Goal: Contribute content: Add original content to the website for others to see

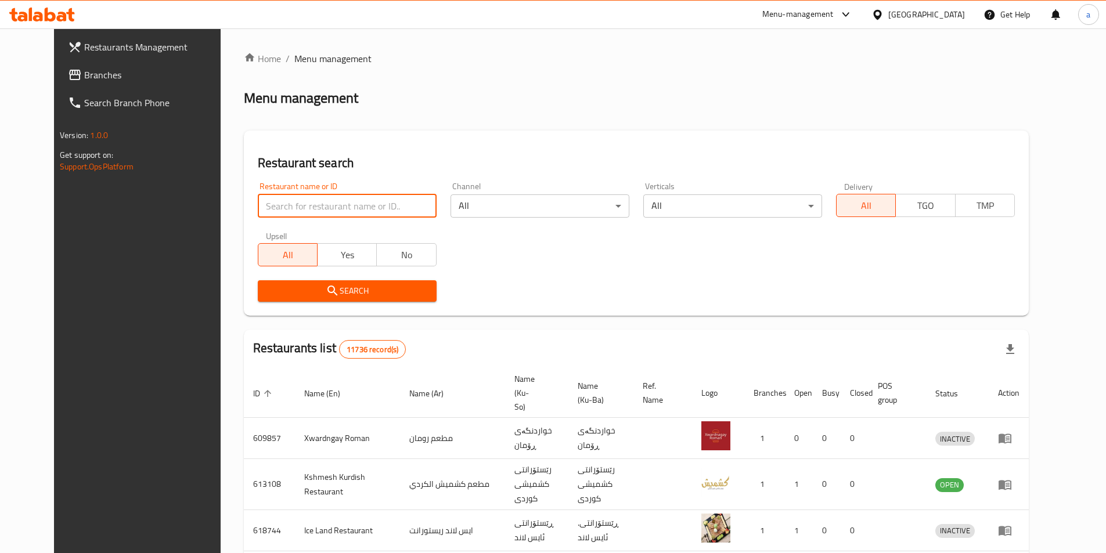
click at [385, 208] on input "search" at bounding box center [347, 205] width 179 height 23
paste input "779446"
type input "779446"
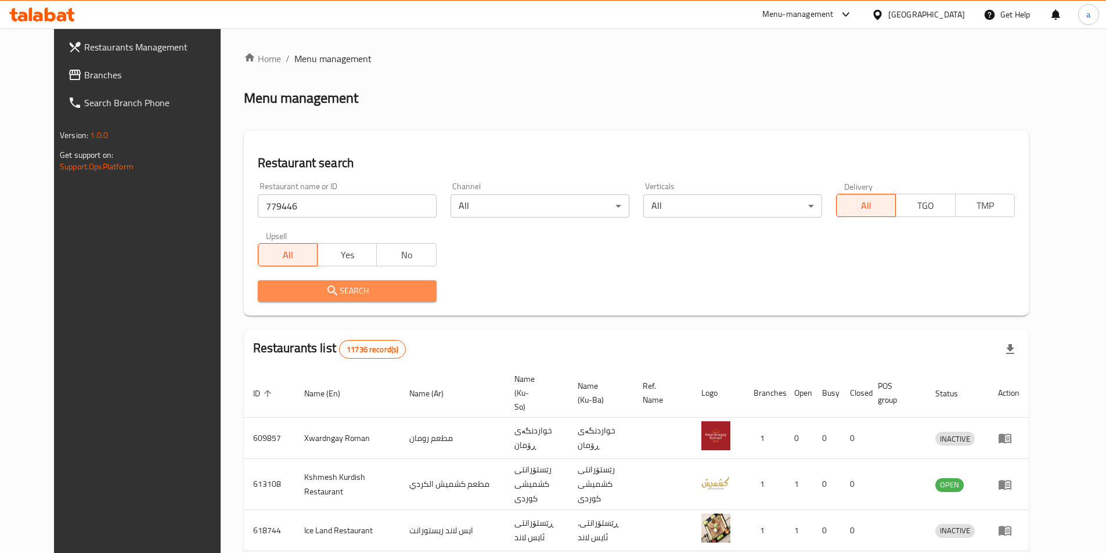
click at [406, 291] on span "Search" at bounding box center [347, 291] width 160 height 15
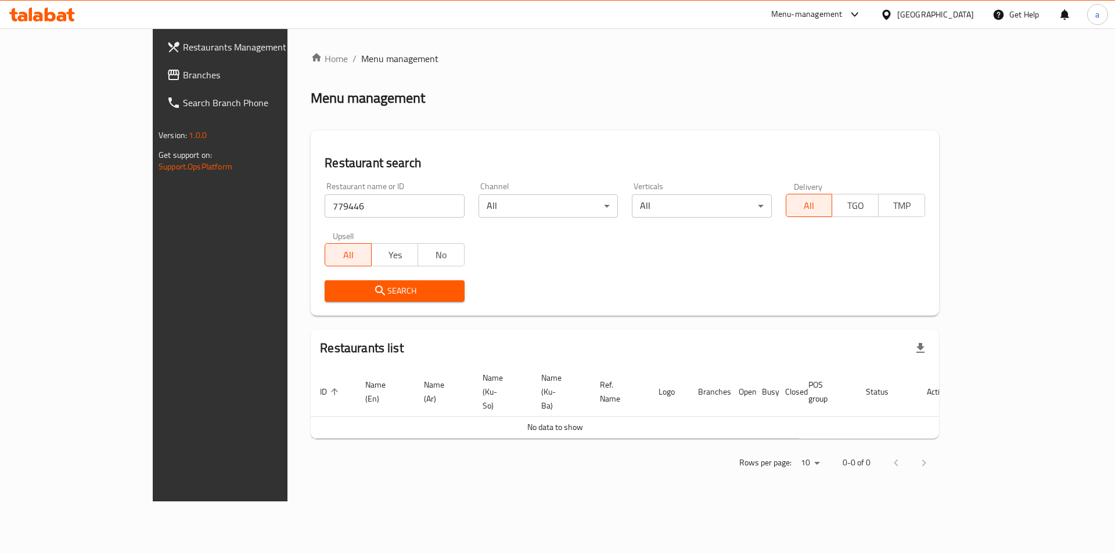
click at [412, 296] on span "Search" at bounding box center [394, 291] width 121 height 15
click at [183, 69] on span "Branches" at bounding box center [256, 75] width 147 height 14
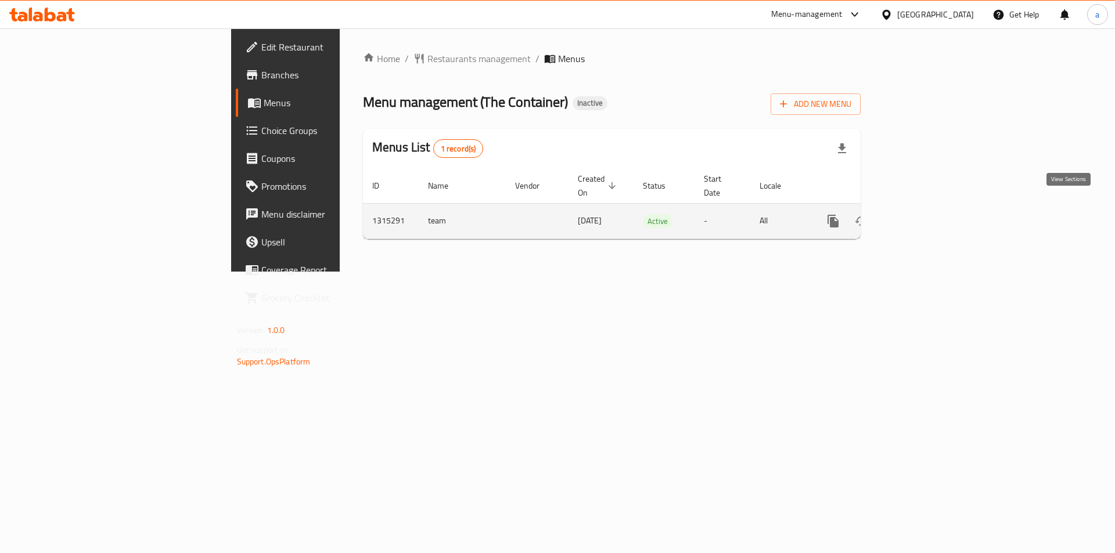
click at [924, 214] on icon "enhanced table" at bounding box center [917, 221] width 14 height 14
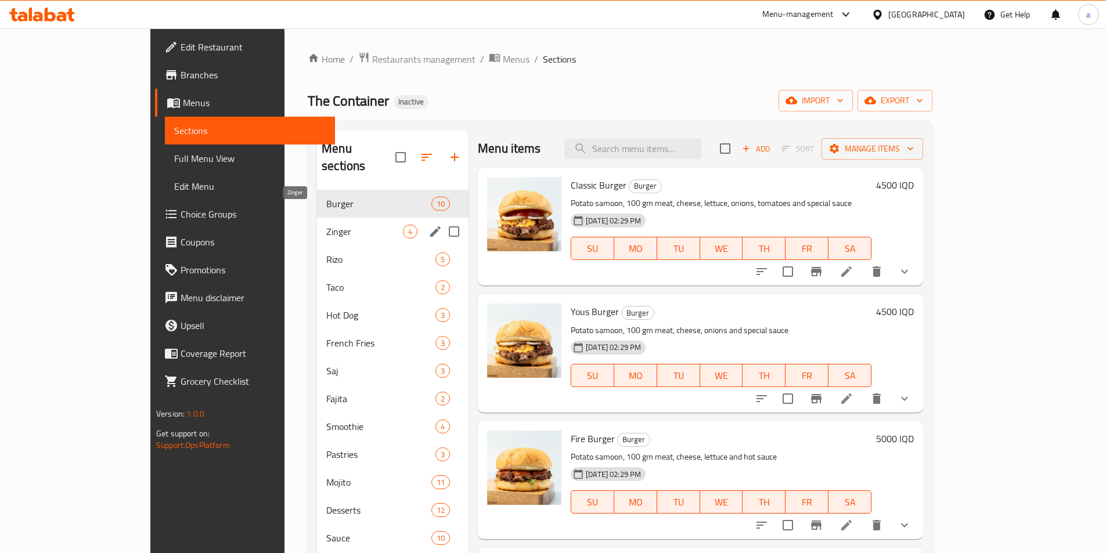
click at [326, 225] on span "Zinger" at bounding box center [364, 232] width 77 height 14
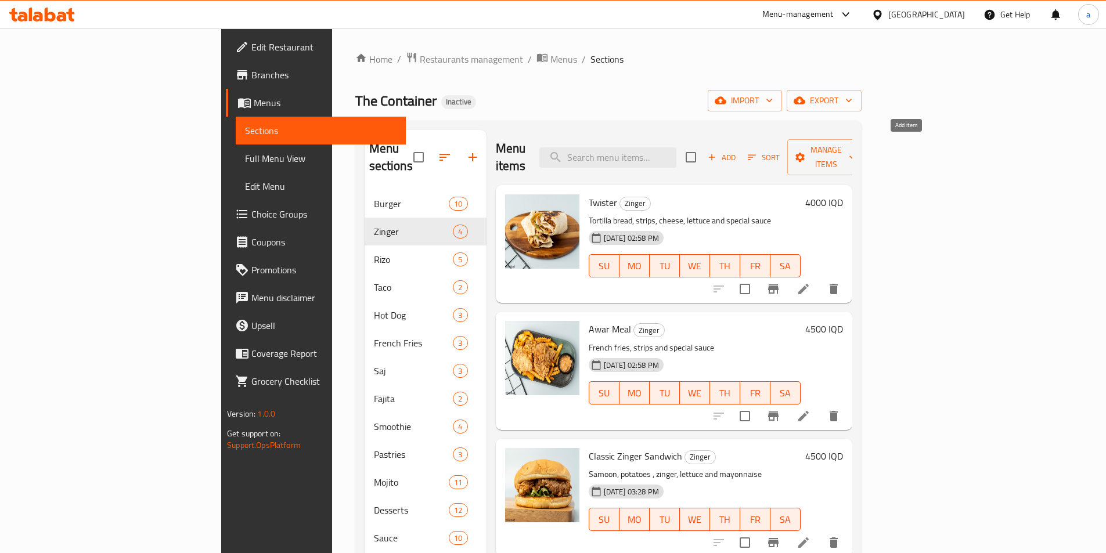
click at [737, 151] on span "Add" at bounding box center [721, 157] width 31 height 13
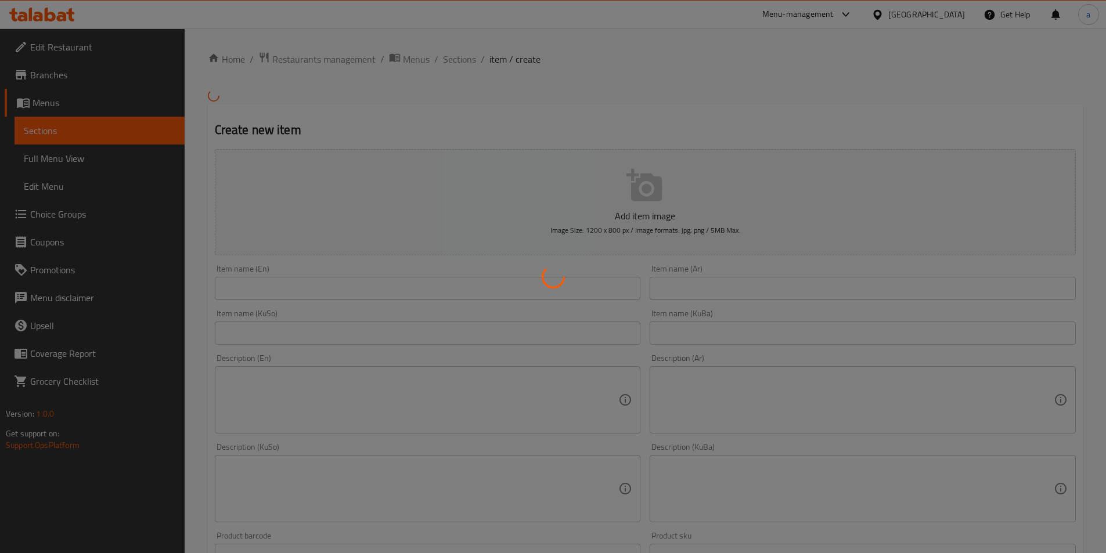
scroll to position [174, 0]
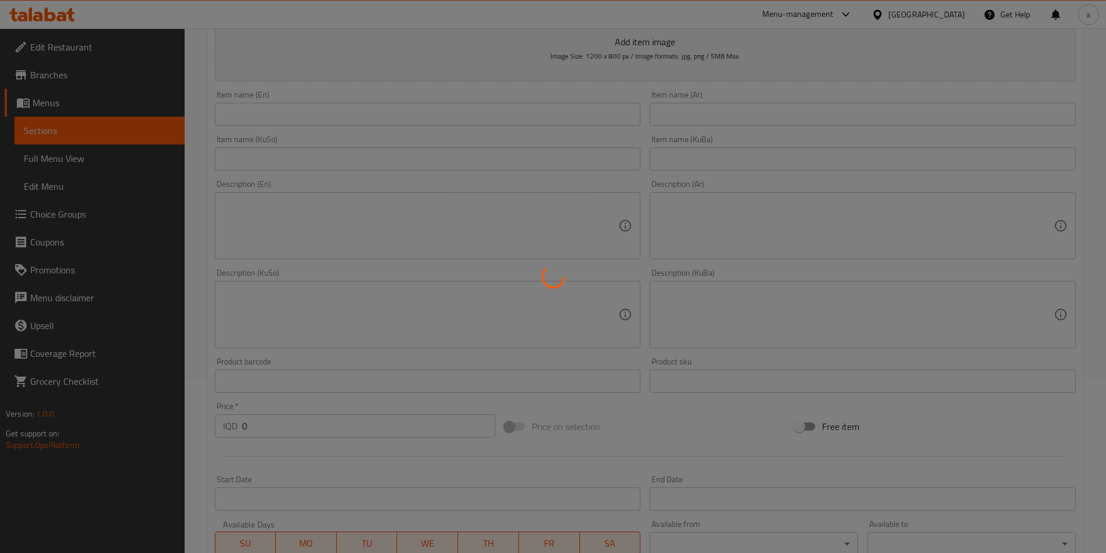
click at [419, 223] on div at bounding box center [553, 276] width 1106 height 553
click at [531, 214] on div at bounding box center [553, 276] width 1106 height 553
click at [430, 226] on div at bounding box center [553, 276] width 1106 height 553
click at [427, 226] on div at bounding box center [553, 276] width 1106 height 553
click at [436, 217] on div at bounding box center [553, 276] width 1106 height 553
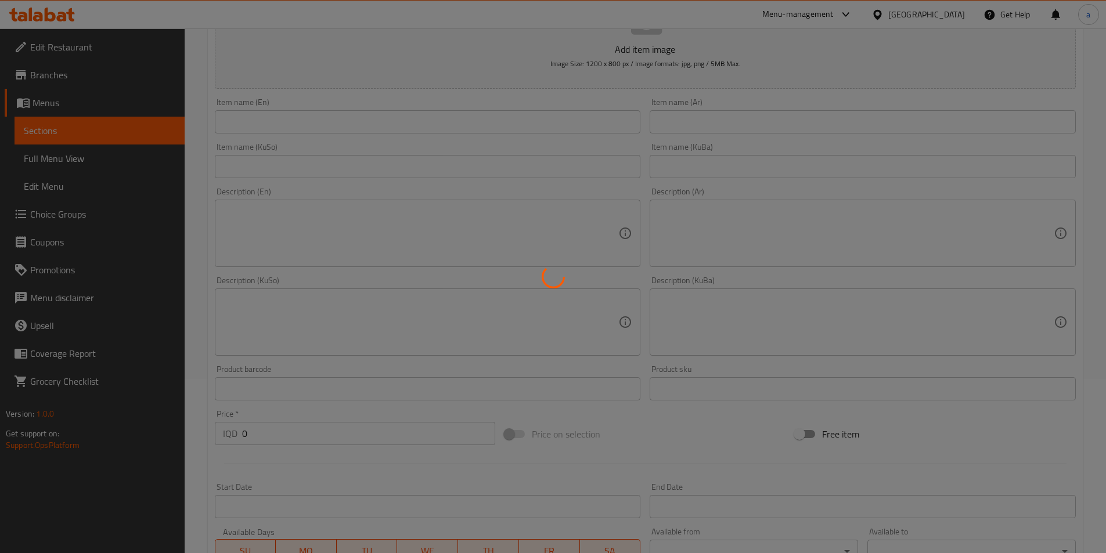
click at [436, 217] on div at bounding box center [553, 276] width 1106 height 553
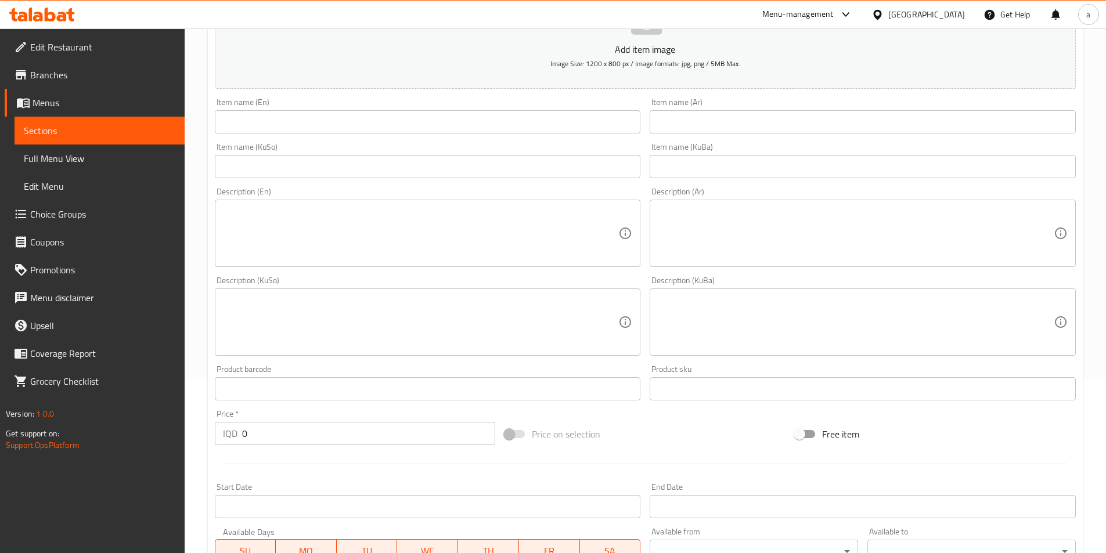
click at [446, 253] on textarea at bounding box center [421, 233] width 396 height 55
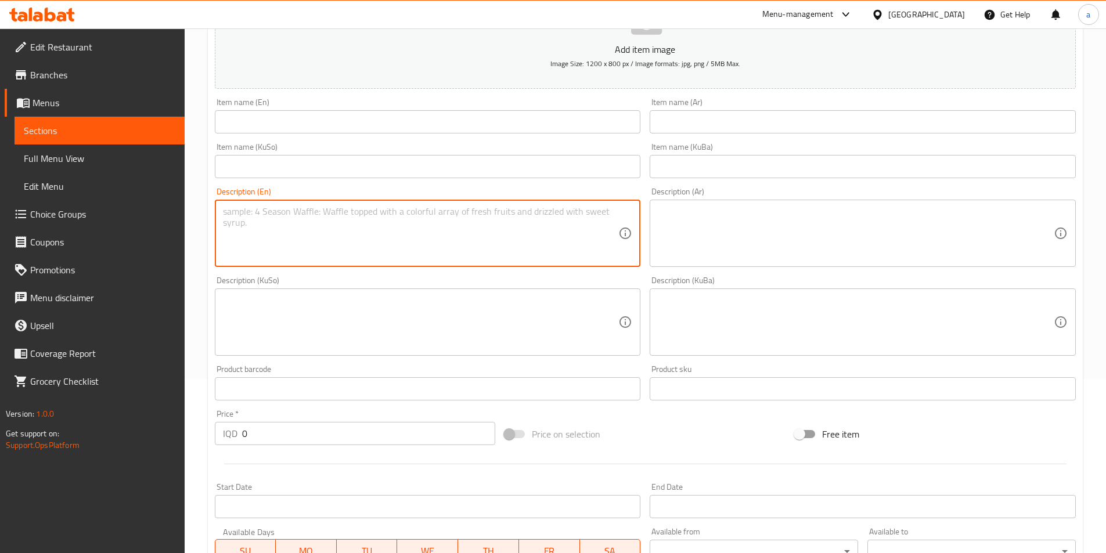
paste textarea "صمون بطاطا، زنجر، جبنة شيدر، شريحة لحم حبش، صلصة باربيكيو، خس ومايونيز"
type textarea "صمون بطاطا، زنجر، جبنة شيدر، شريحة لحم حبش، صلصة باربيكيو، خس ومايونيز"
click at [736, 232] on textarea at bounding box center [856, 233] width 396 height 55
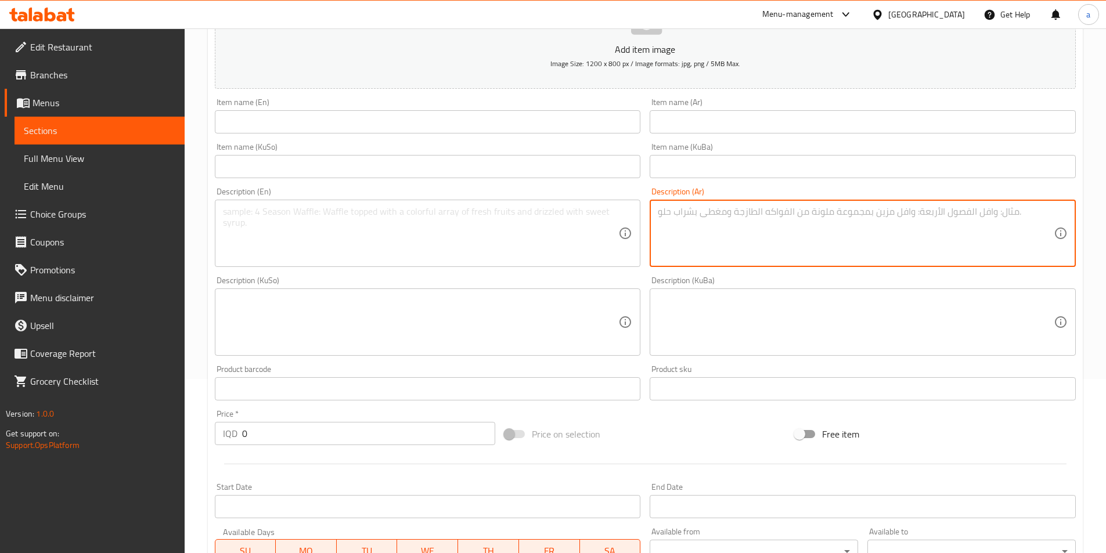
paste textarea "صمون بطاطا، زنجر، جبنة شيدر، شريحة لحم حبش، صلصة باربيكيو، خس ومايونيز"
type textarea "صمون بطاطا، زنجر، جبنة شيدر، شريحة لحم حبش، صلصة باربيكيو، خس ومايونيز"
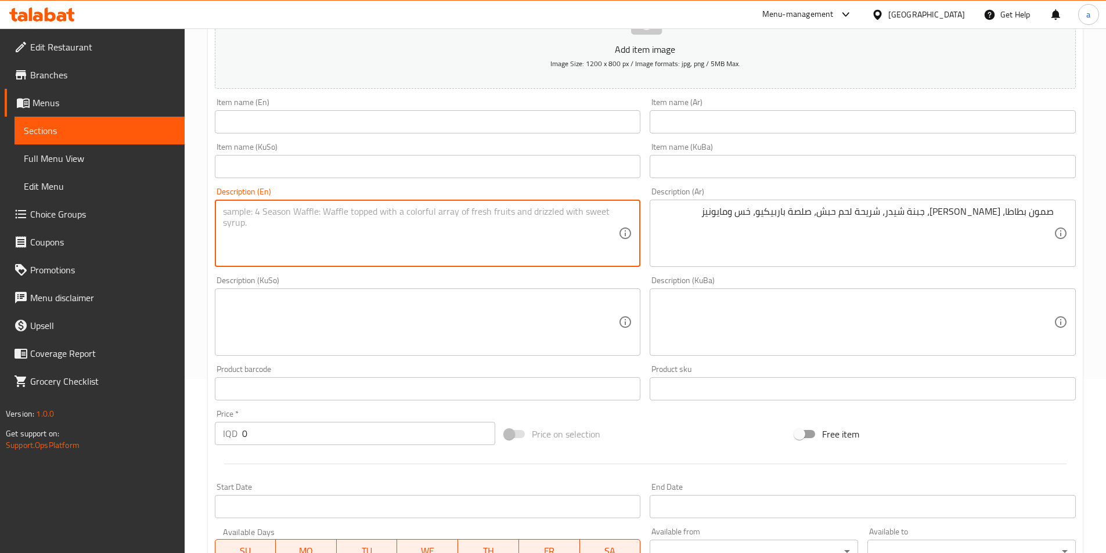
click at [510, 240] on textarea at bounding box center [421, 233] width 396 height 55
paste textarea "Potato samoon, zinger, cheddar cheese, turkey slice, barbecue sauce, lettuce an…"
type textarea "Potato samoon, zinger, cheddar cheese, turkey slice, barbecue sauce, lettuce an…"
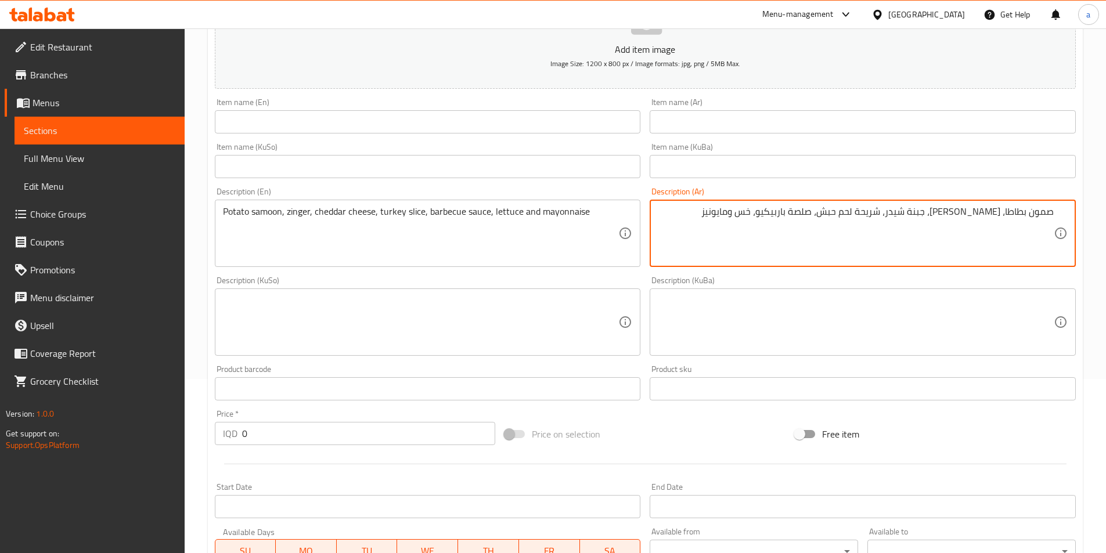
drag, startPoint x: 878, startPoint y: 215, endPoint x: 937, endPoint y: 207, distance: 59.2
click at [807, 233] on textarea "صمون بطاطا، زنجر، جبنة شيدر، شريحة لحم حبش، صلصة باربيكيو، خس ومايونيز" at bounding box center [856, 233] width 396 height 55
click at [439, 286] on div "Description (KuSo) Description (KuSo)" at bounding box center [428, 316] width 426 height 80
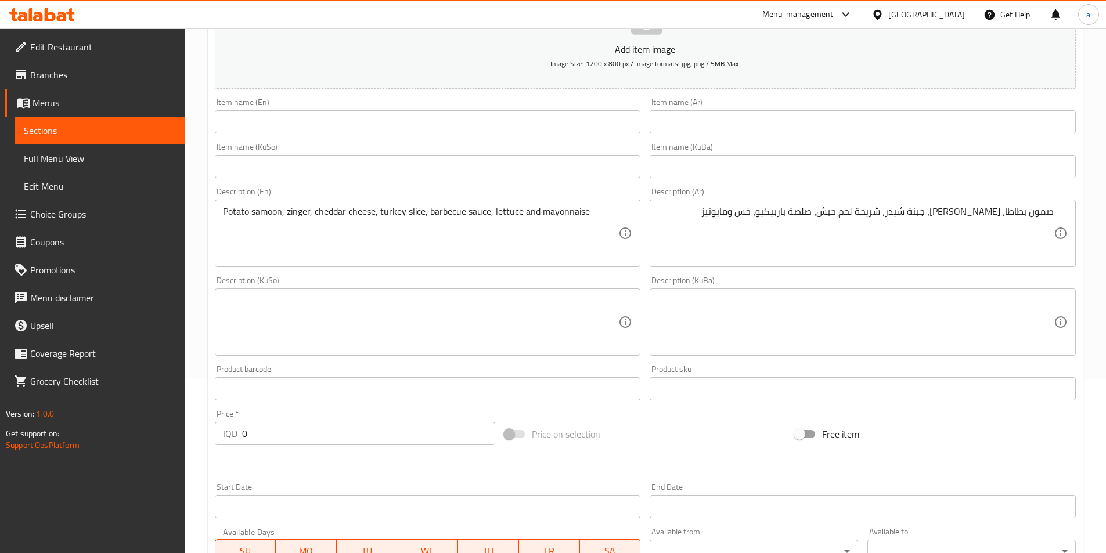
click at [452, 315] on textarea at bounding box center [421, 322] width 396 height 55
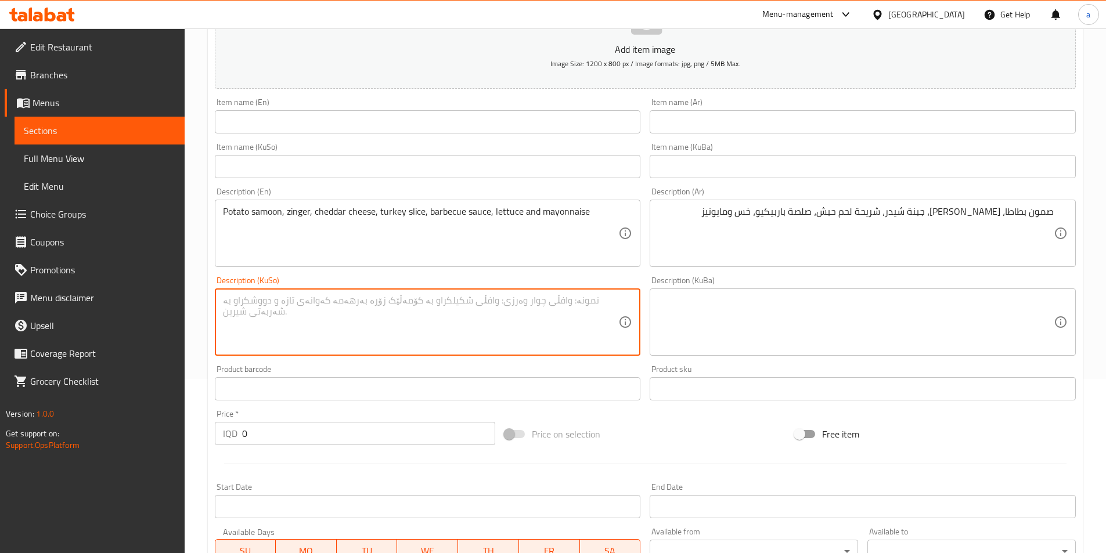
paste textarea "سەموونی پەتاتە، زینگەر، پەنیری چێدەر، پارچەی گۆشتی قەل، سۆسی باربیکیو، کاهوو و …"
type textarea "سەموونی پەتاتە، زینگەر، پەنیری چێدەر، پارچەی گۆشتی قەل، سۆسی باربیکیو، کاهوو و …"
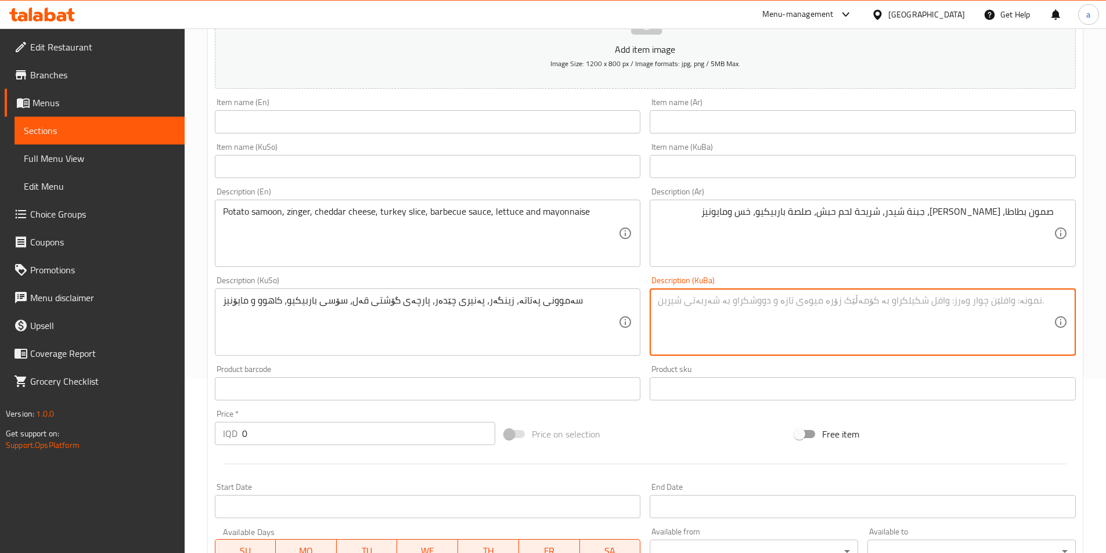
click at [669, 304] on textarea at bounding box center [856, 322] width 396 height 55
paste textarea "سەموونی پەتاتە، زینگەر، پەنیری چێدەر، پارچەی گۆشتی قەل، سۆسی باربیکیو، کاهوو و …"
type textarea "سەموونی پەتاتە، زینگەر، پەنیری چێدەر، پارچەی گۆشتی قەل، سۆسی باربیکیو، کاهوو و …"
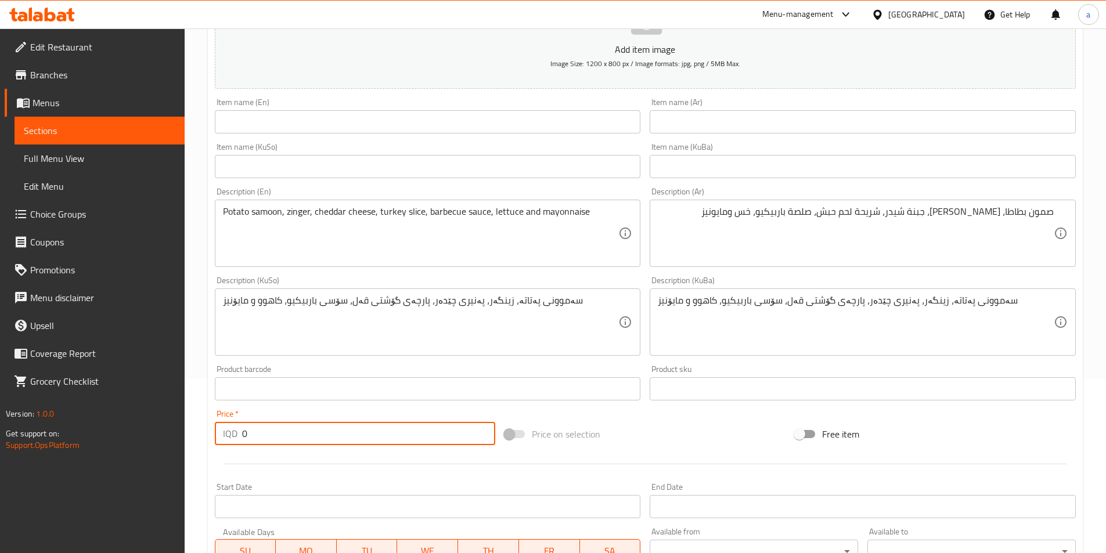
drag, startPoint x: 377, startPoint y: 438, endPoint x: 177, endPoint y: 444, distance: 199.8
click at [177, 444] on div "Edit Restaurant Branches Menus Sections Full Menu View Edit Menu Choice Groups …" at bounding box center [553, 316] width 1106 height 925
paste input "600"
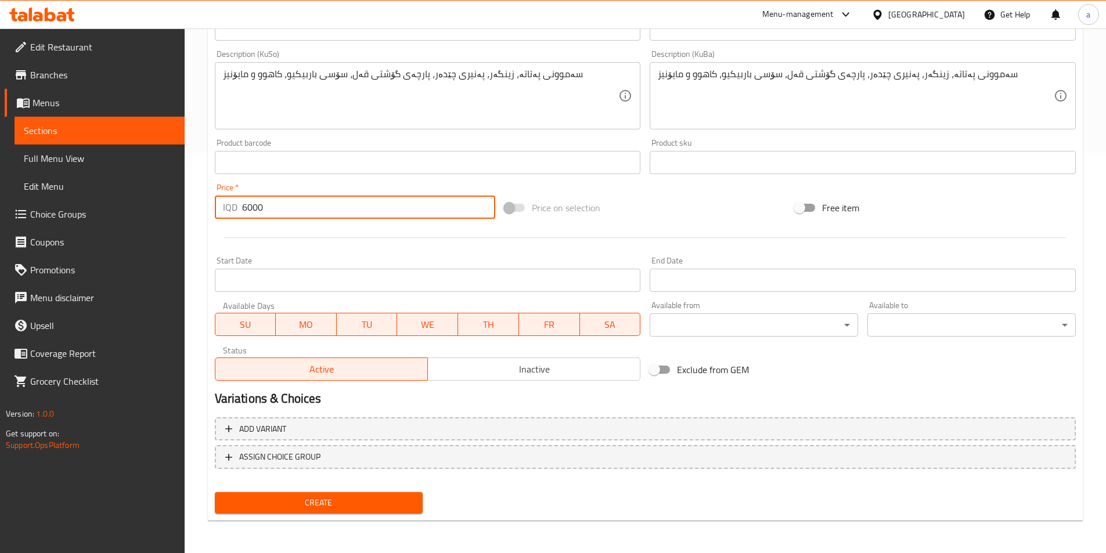
type input "6000"
click at [321, 499] on span "Create" at bounding box center [319, 503] width 190 height 15
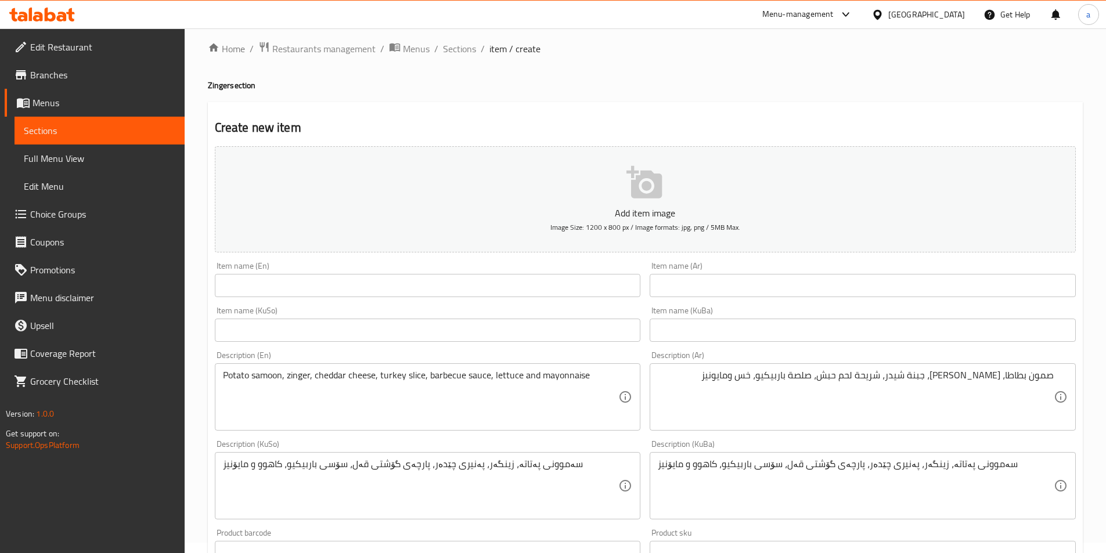
scroll to position [0, 0]
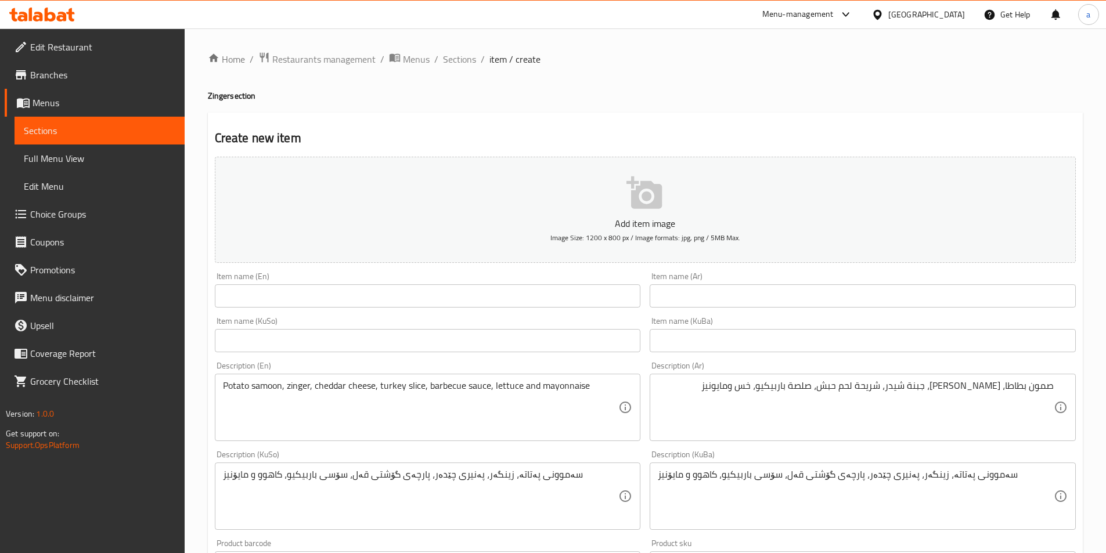
click at [431, 282] on div "Item name (En) Item name (En)" at bounding box center [428, 289] width 426 height 35
click at [428, 290] on input "text" at bounding box center [428, 295] width 426 height 23
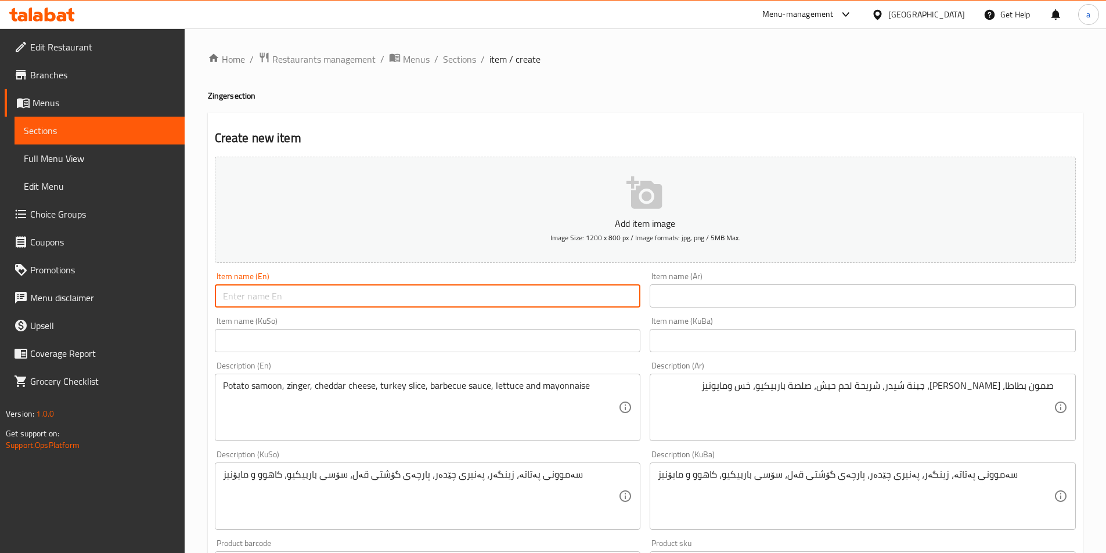
paste input "Max Zinger Sandwich"
type input "Max Zinger Sandwich"
drag, startPoint x: 680, startPoint y: 298, endPoint x: 651, endPoint y: 311, distance: 31.9
click at [680, 298] on input "text" at bounding box center [863, 295] width 426 height 23
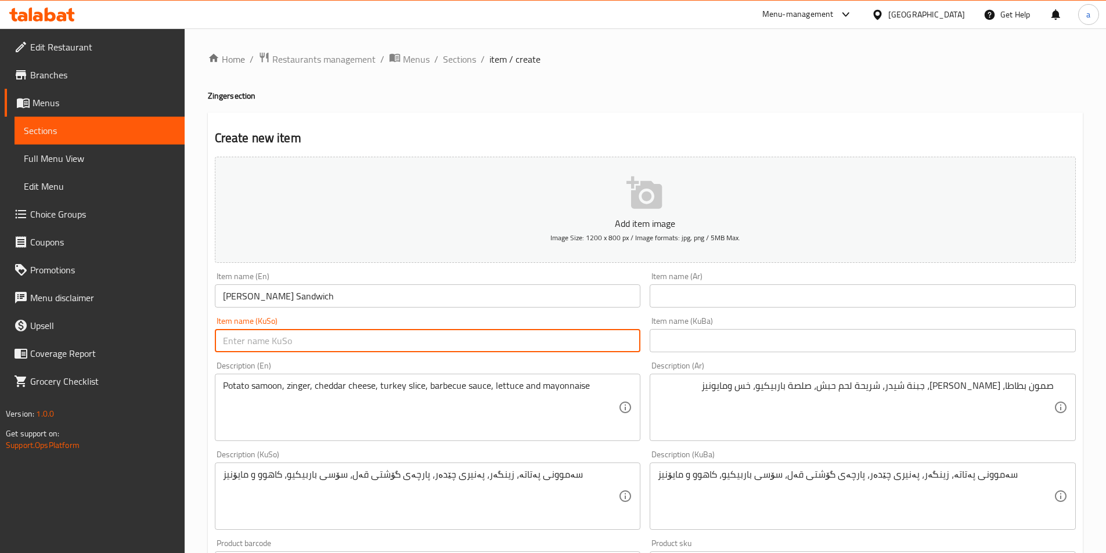
click at [542, 345] on input "text" at bounding box center [428, 340] width 426 height 23
paste input "سەندویچی ماکس زینگەر"
type input "سەندویچی ماکس زینگەر"
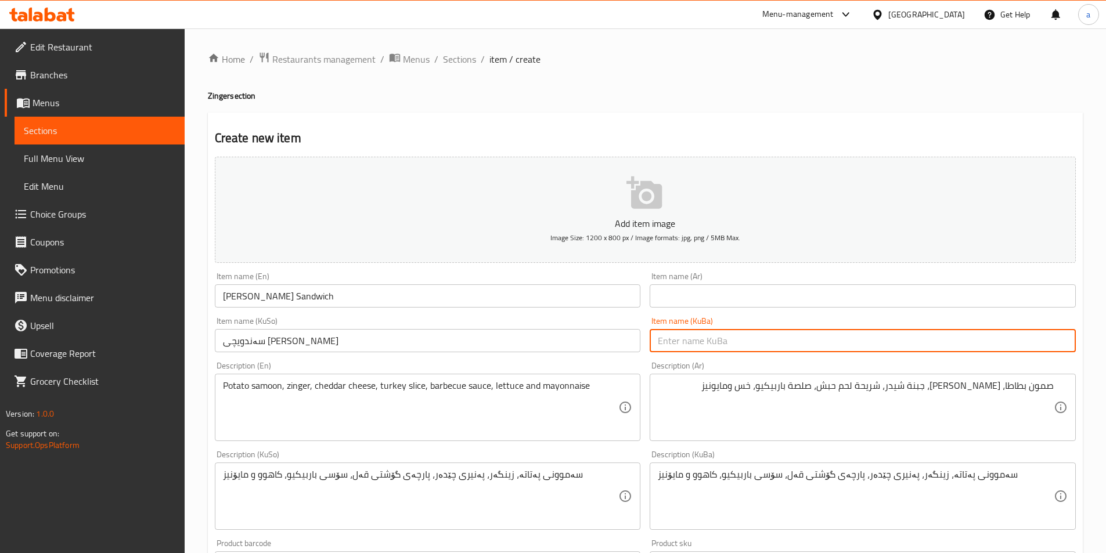
click at [676, 339] on input "text" at bounding box center [863, 340] width 426 height 23
paste input "سەندویچی ماکس زینگەر"
type input "سەندویچی ماکس زینگەر"
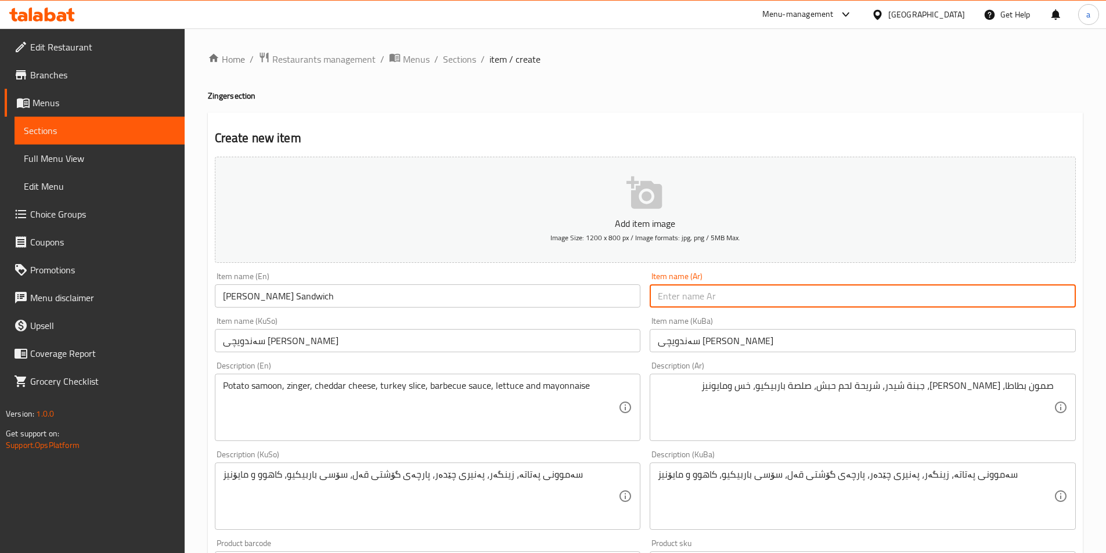
click at [682, 289] on input "text" at bounding box center [863, 295] width 426 height 23
paste input "سندويتش ماكس زنجر"
type input "سندويتش ماكس زنجر"
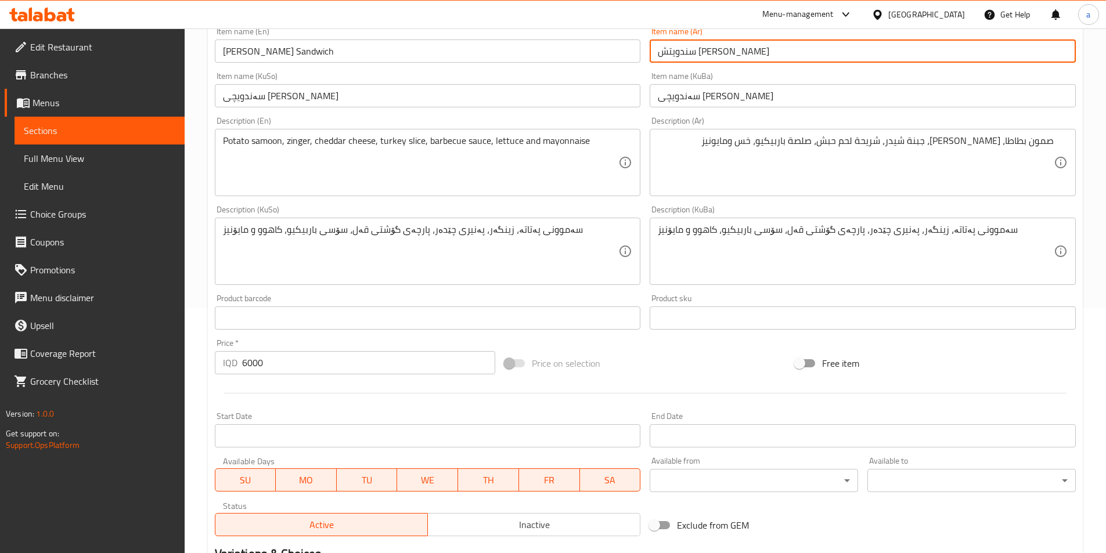
scroll to position [348, 0]
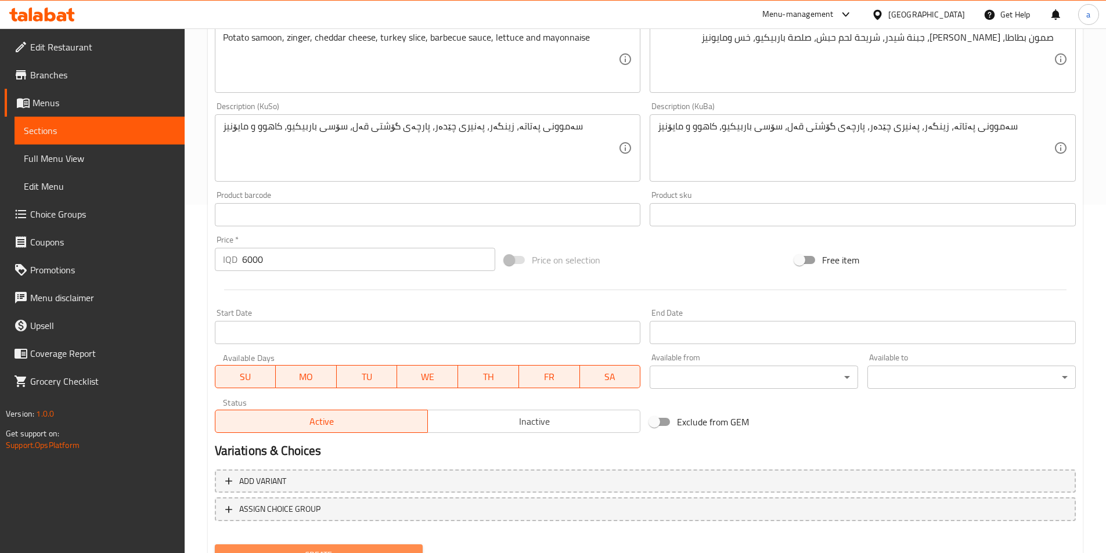
click at [332, 549] on span "Create" at bounding box center [319, 555] width 190 height 15
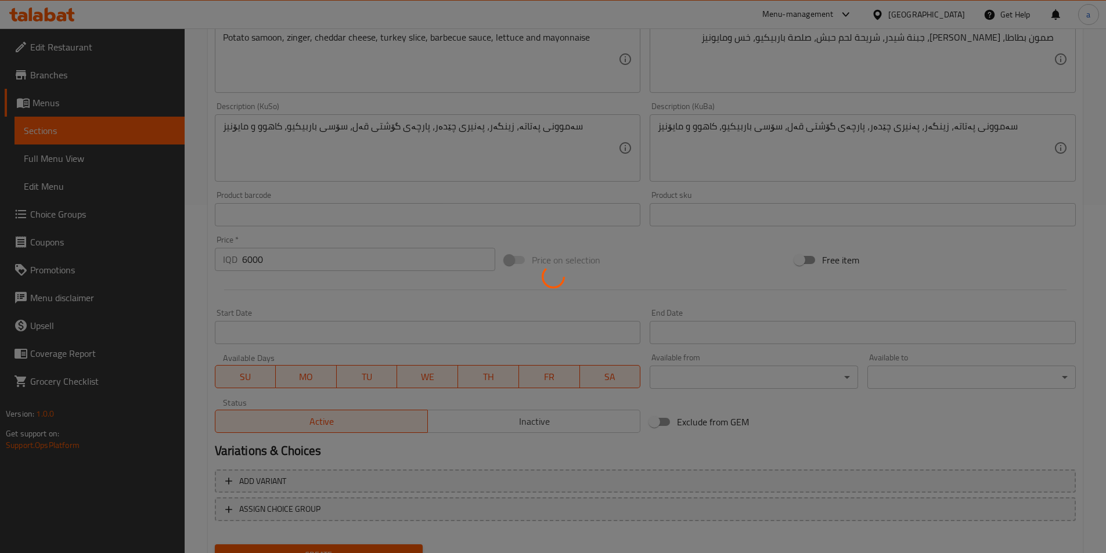
type input "0"
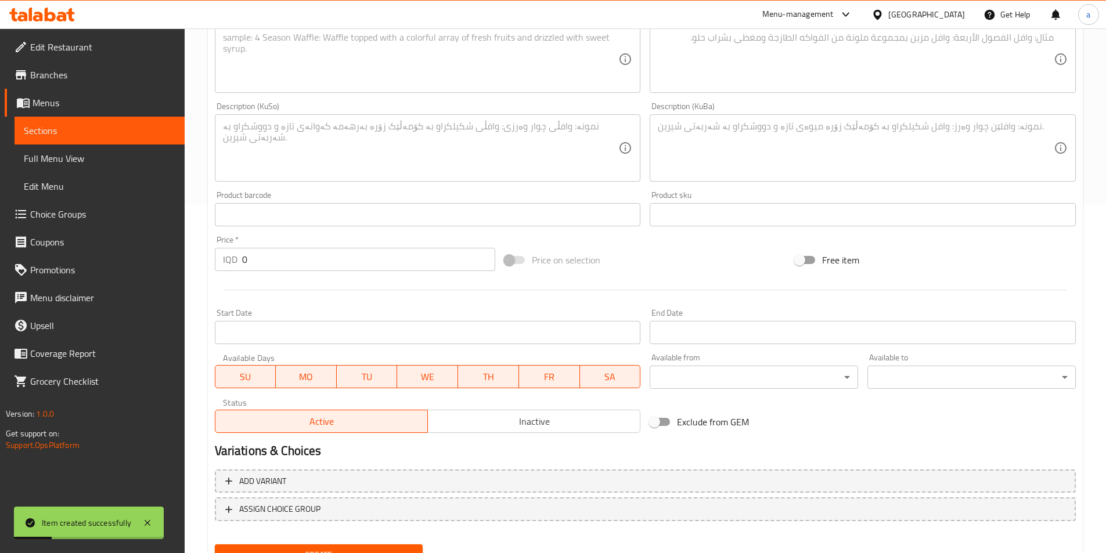
click at [82, 128] on span "Sections" at bounding box center [100, 131] width 152 height 14
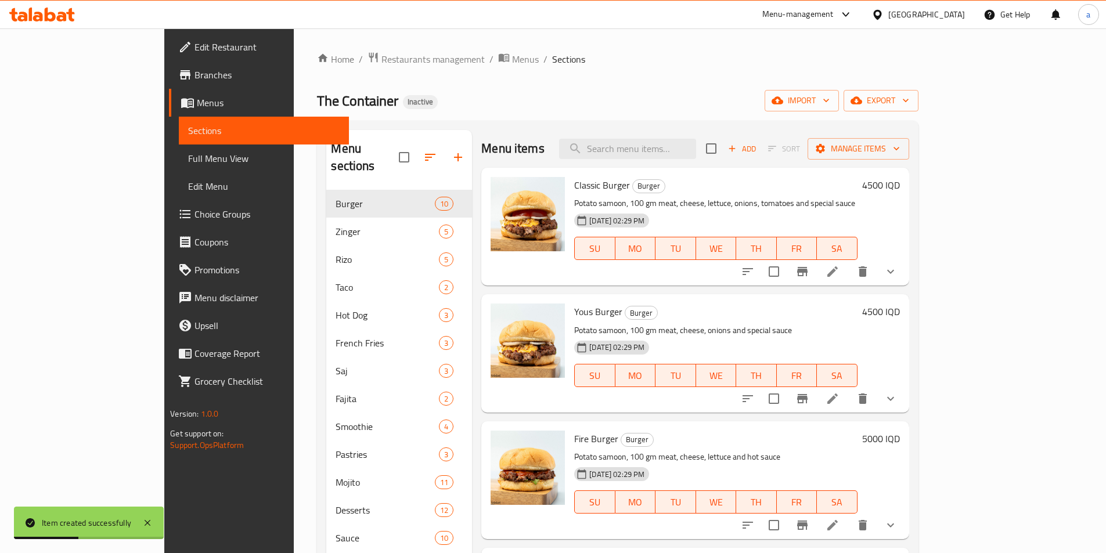
click at [188, 157] on span "Full Menu View" at bounding box center [264, 159] width 152 height 14
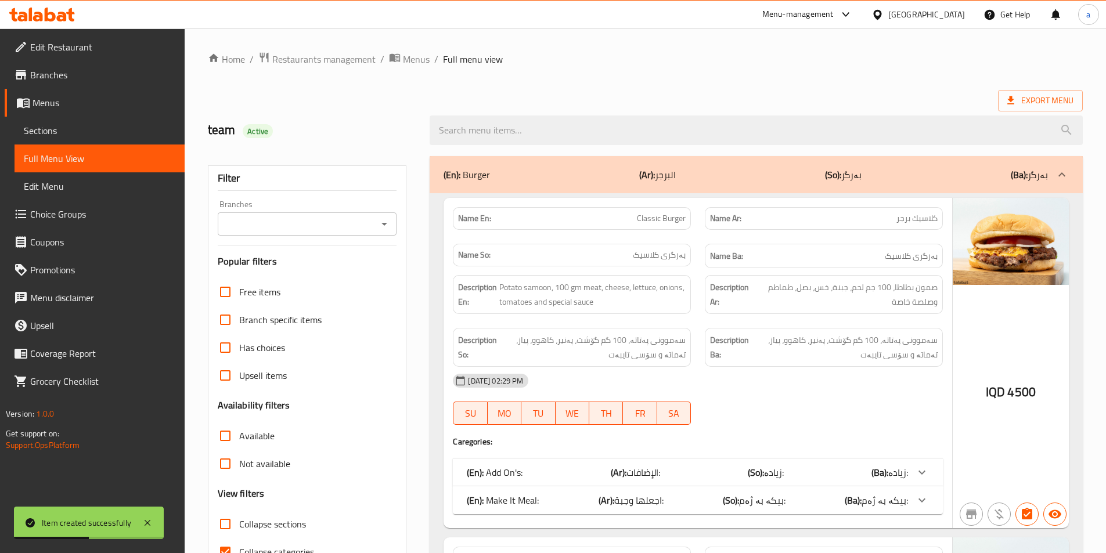
click at [77, 122] on link "Sections" at bounding box center [100, 131] width 170 height 28
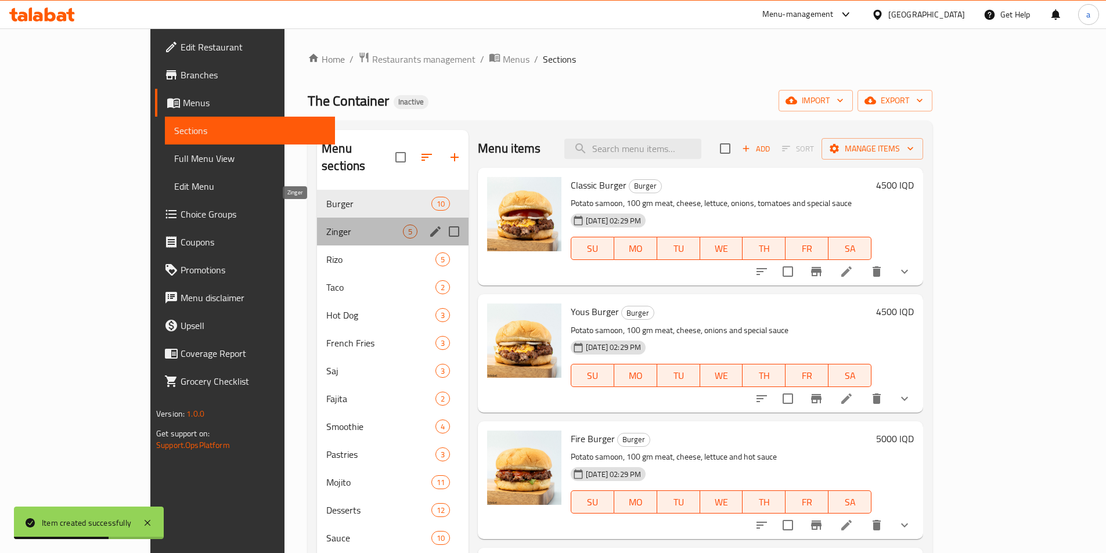
click at [326, 225] on span "Zinger" at bounding box center [364, 232] width 77 height 14
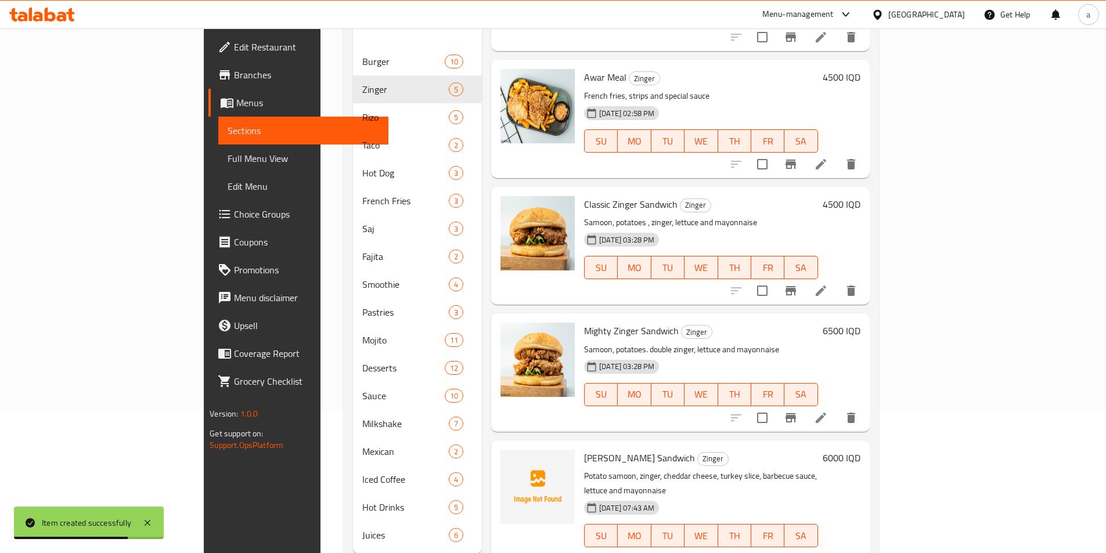
scroll to position [163, 0]
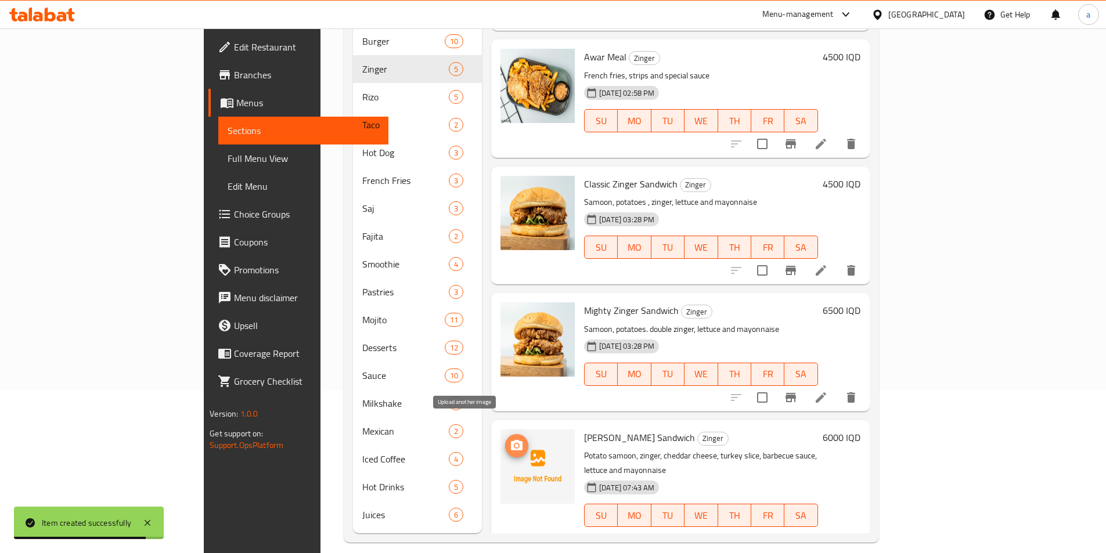
click at [505, 436] on button "upload picture" at bounding box center [516, 445] width 23 height 23
click at [511, 440] on icon "upload picture" at bounding box center [517, 445] width 12 height 10
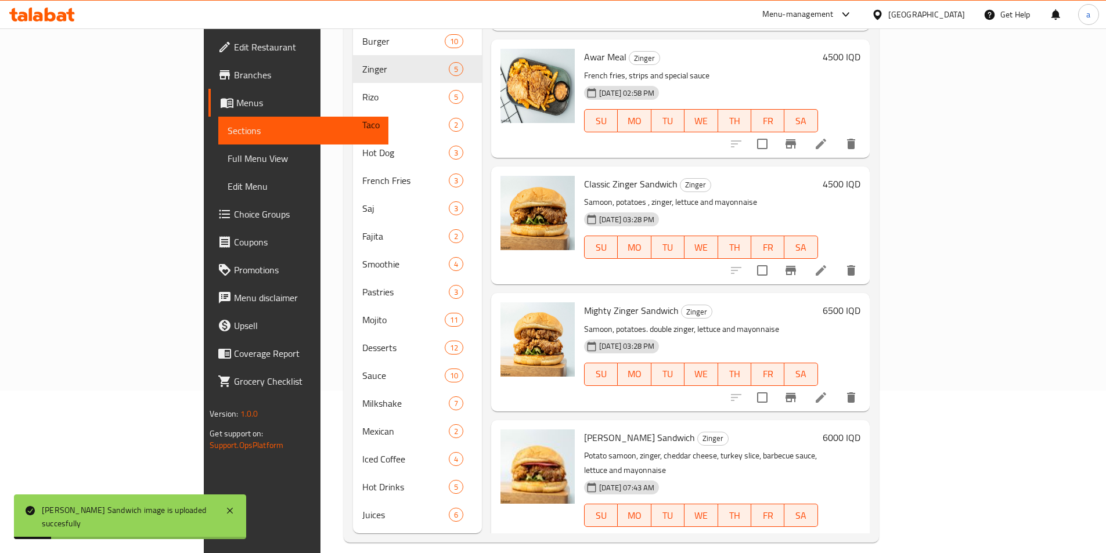
click at [228, 156] on span "Full Menu View" at bounding box center [304, 159] width 152 height 14
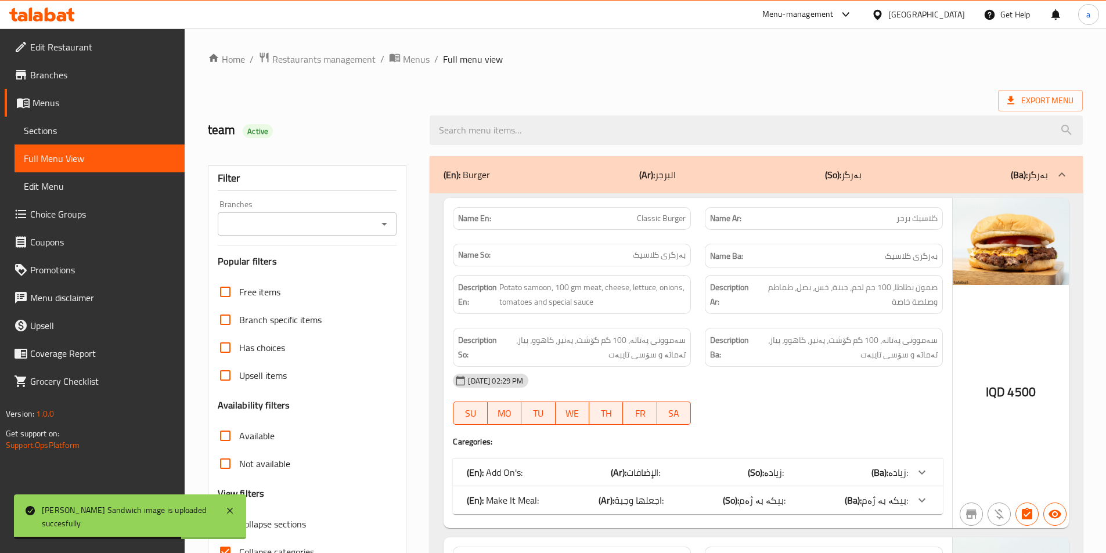
click at [388, 222] on icon "Open" at bounding box center [384, 224] width 14 height 14
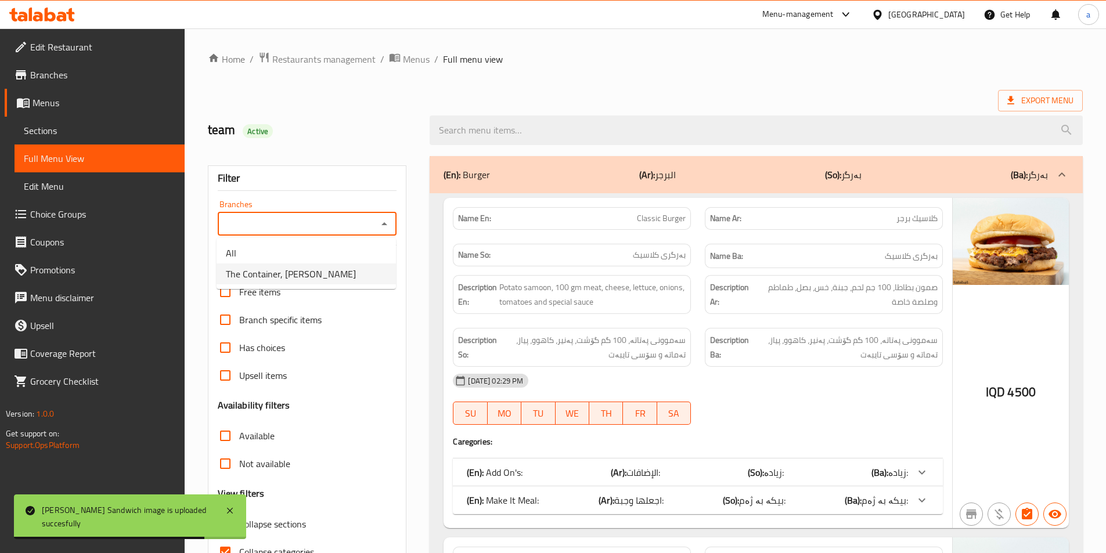
drag, startPoint x: 345, startPoint y: 277, endPoint x: 347, endPoint y: 250, distance: 27.3
click at [344, 277] on li "The Container, Hai Al Qahera" at bounding box center [306, 274] width 179 height 21
type input "The Container, Hai Al Qahera"
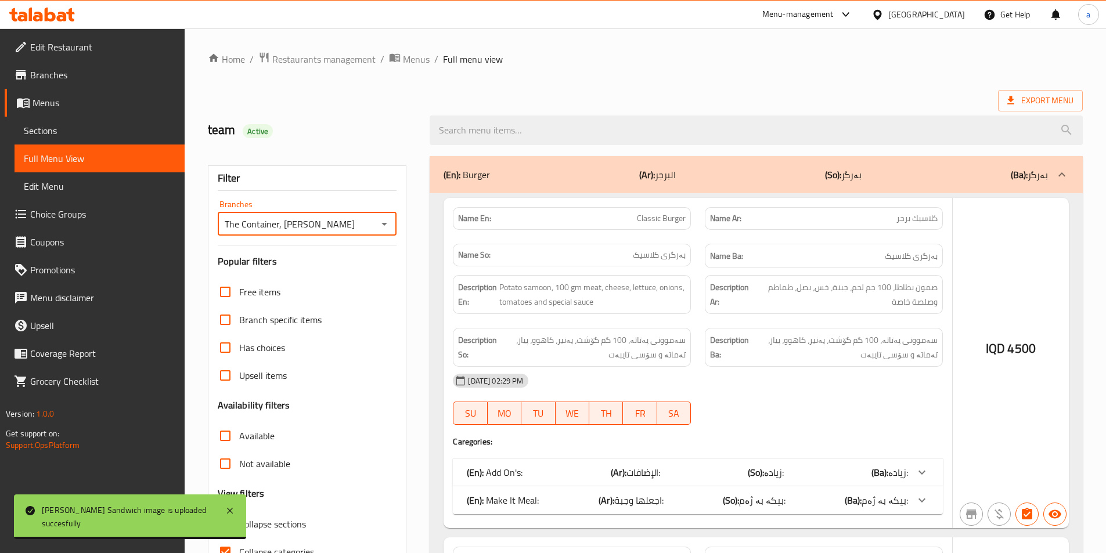
click at [546, 134] on div at bounding box center [553, 276] width 1106 height 553
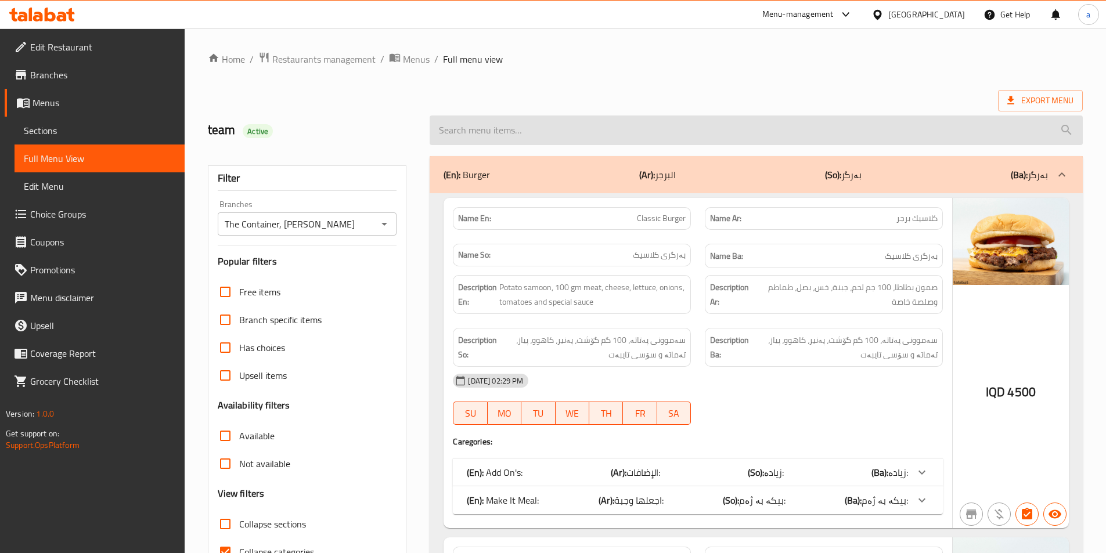
click at [542, 124] on input "search" at bounding box center [756, 131] width 653 height 30
paste input "Max Zinger Sandwich"
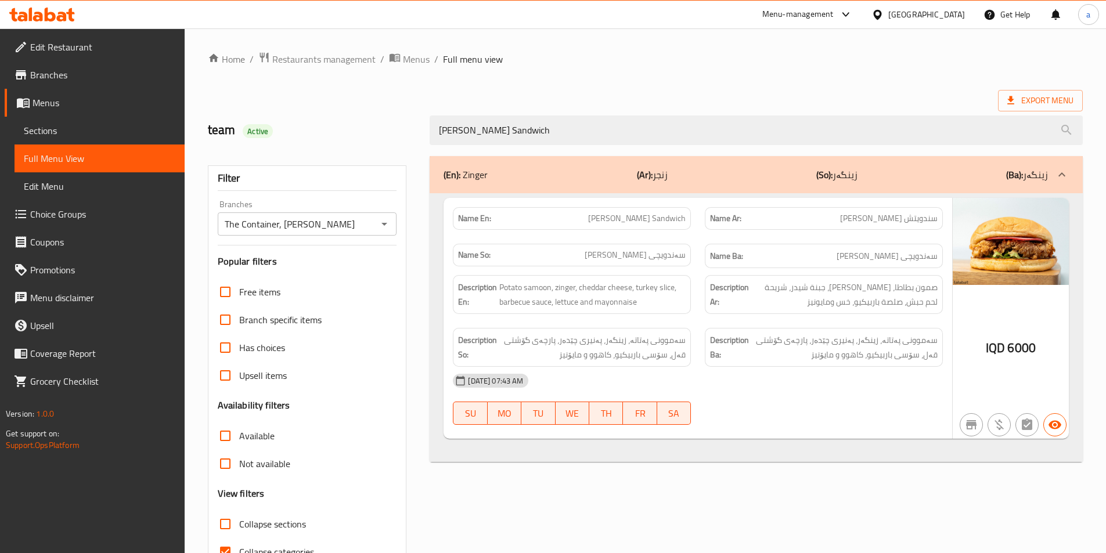
type input "Max Zinger Sandwich"
click at [578, 65] on ol "Home / Restaurants management / Menus / Full menu view" at bounding box center [645, 59] width 875 height 15
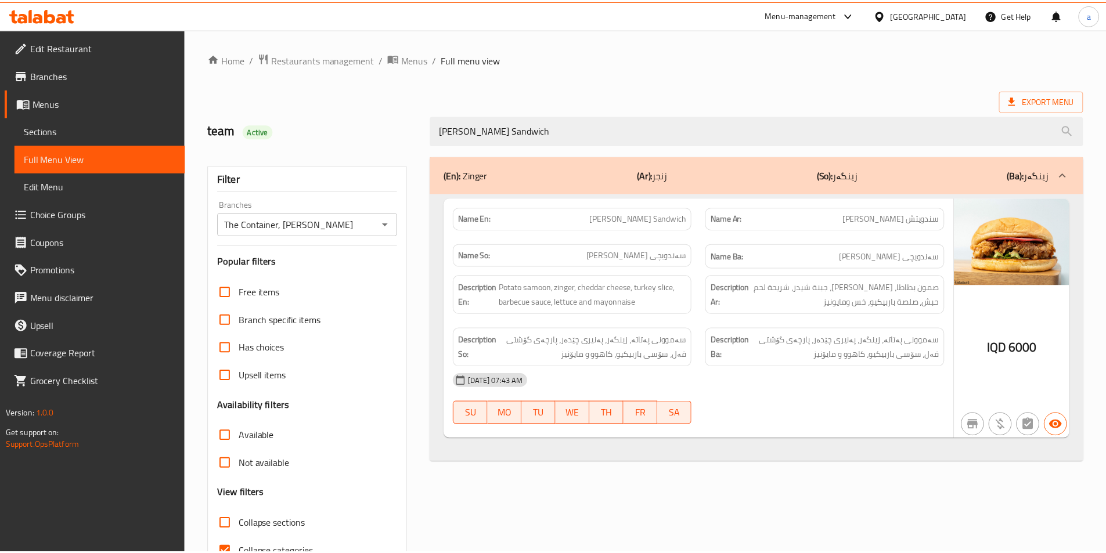
scroll to position [64, 0]
